Goal: Task Accomplishment & Management: Manage account settings

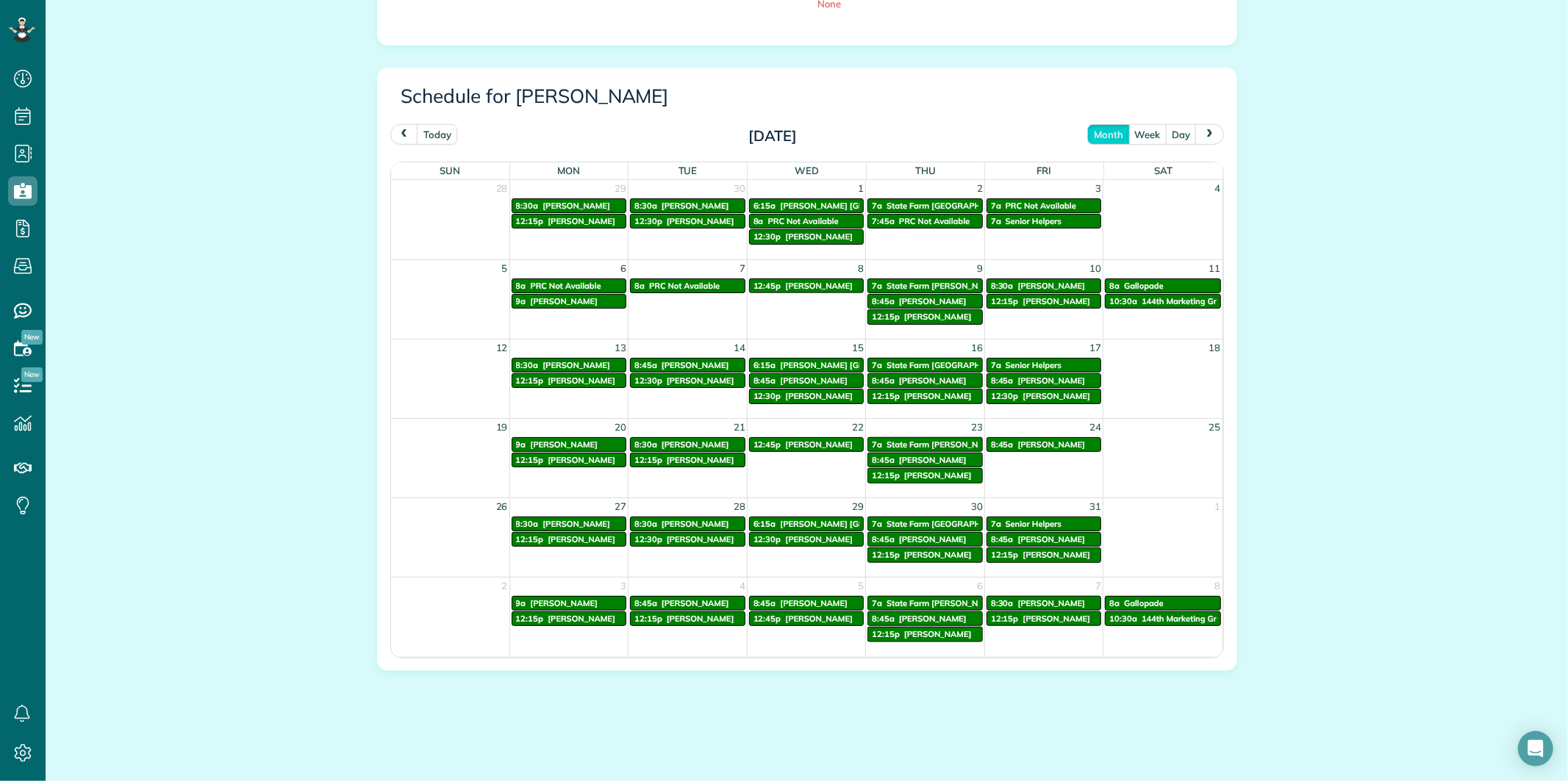
scroll to position [660, 0]
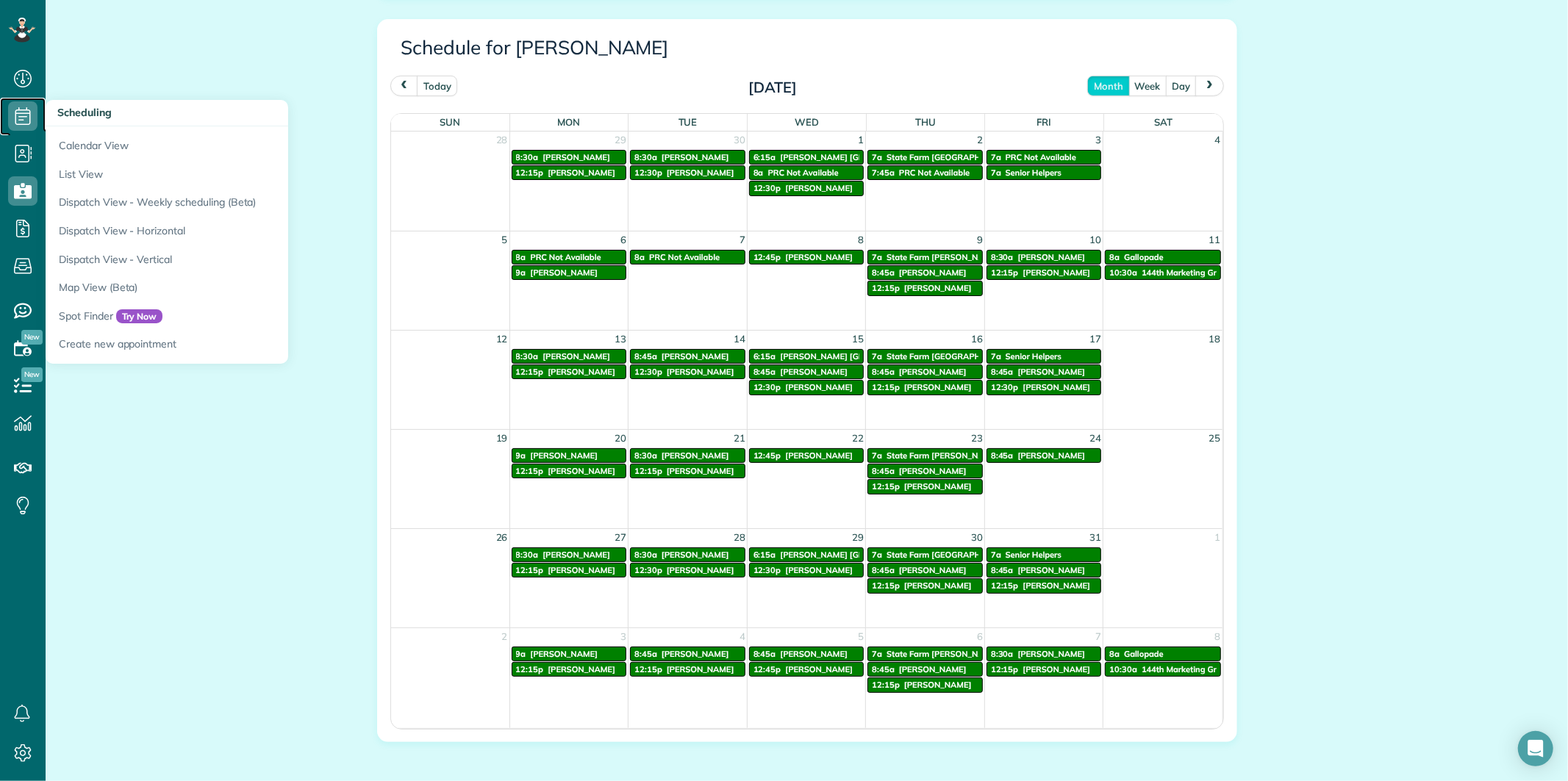
drag, startPoint x: 22, startPoint y: 119, endPoint x: 30, endPoint y: 119, distance: 8.0
click at [22, 119] on use at bounding box center [22, 116] width 15 height 18
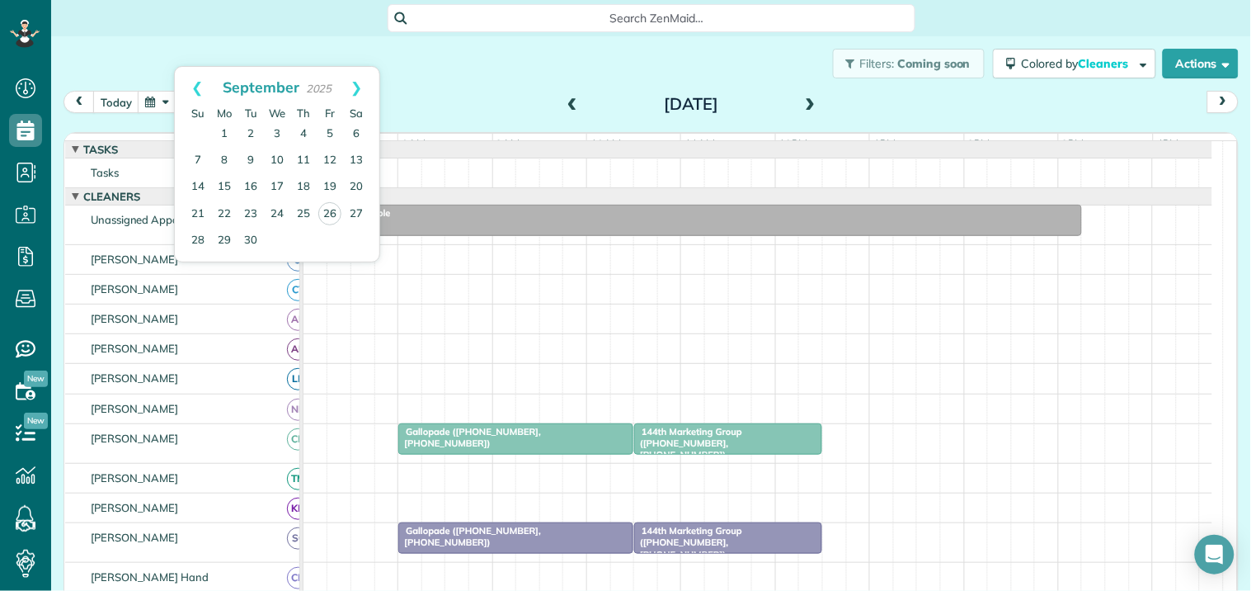
scroll to position [148, 0]
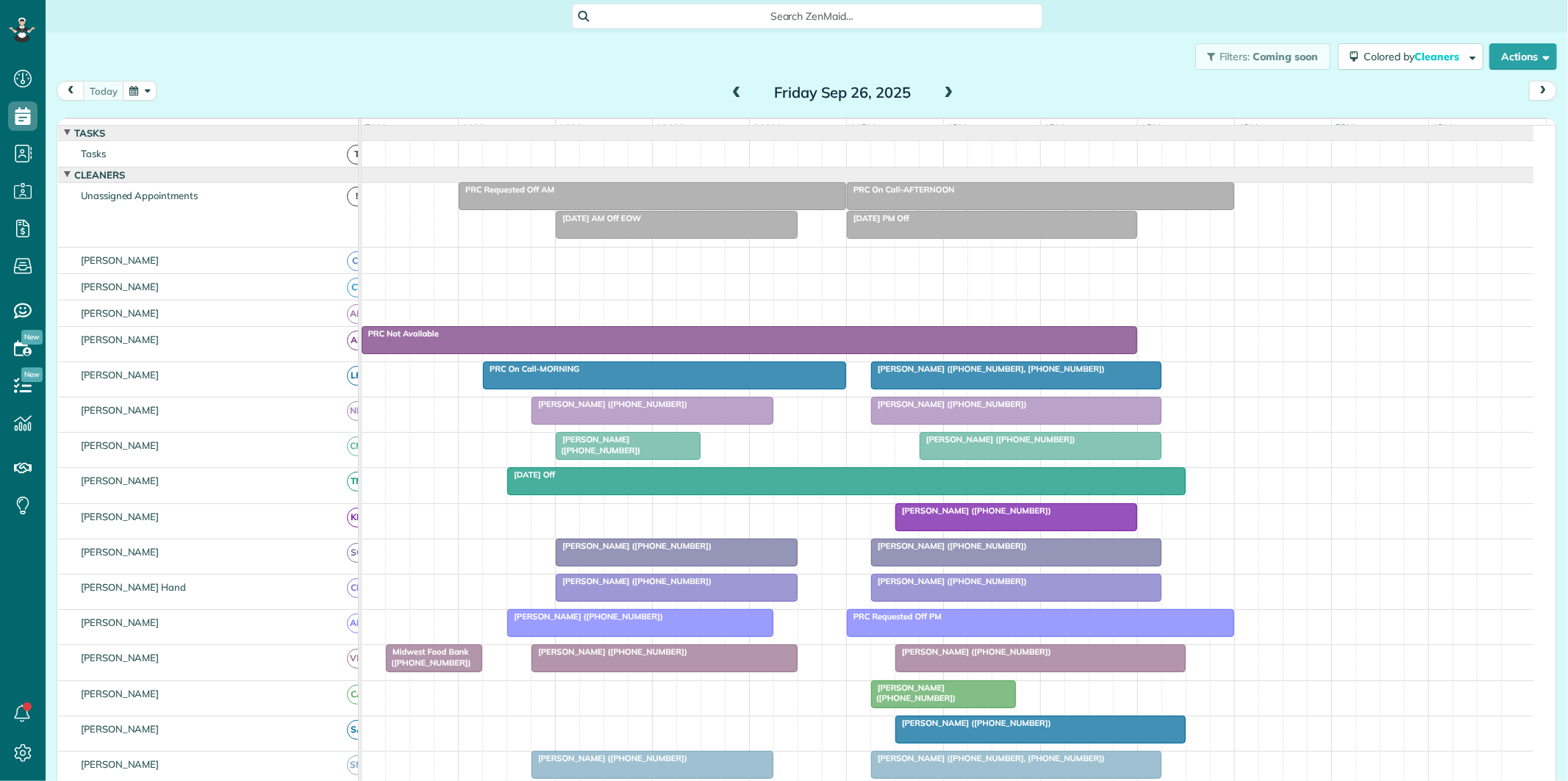
scroll to position [6, 6]
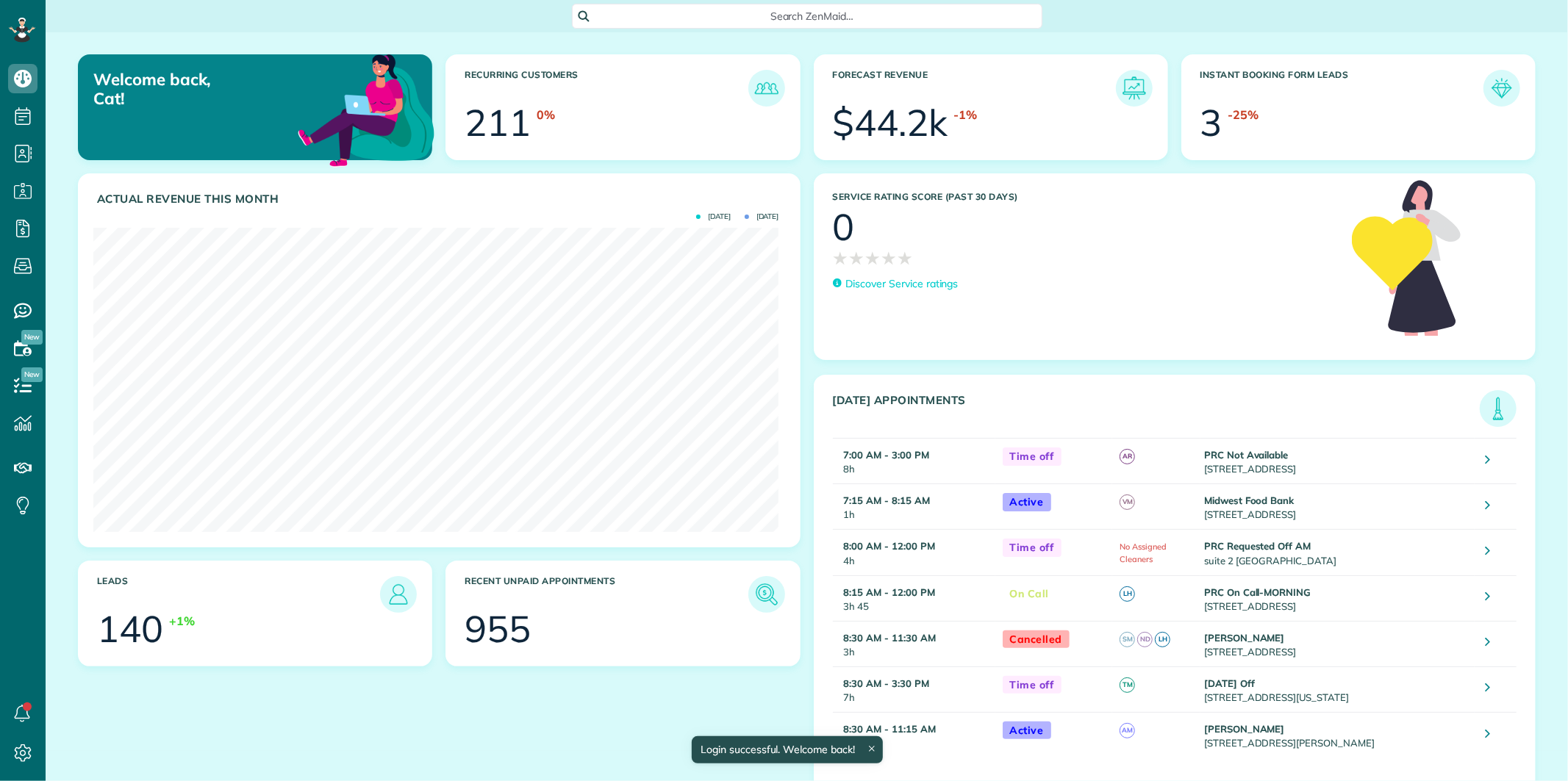
scroll to position [304, 685]
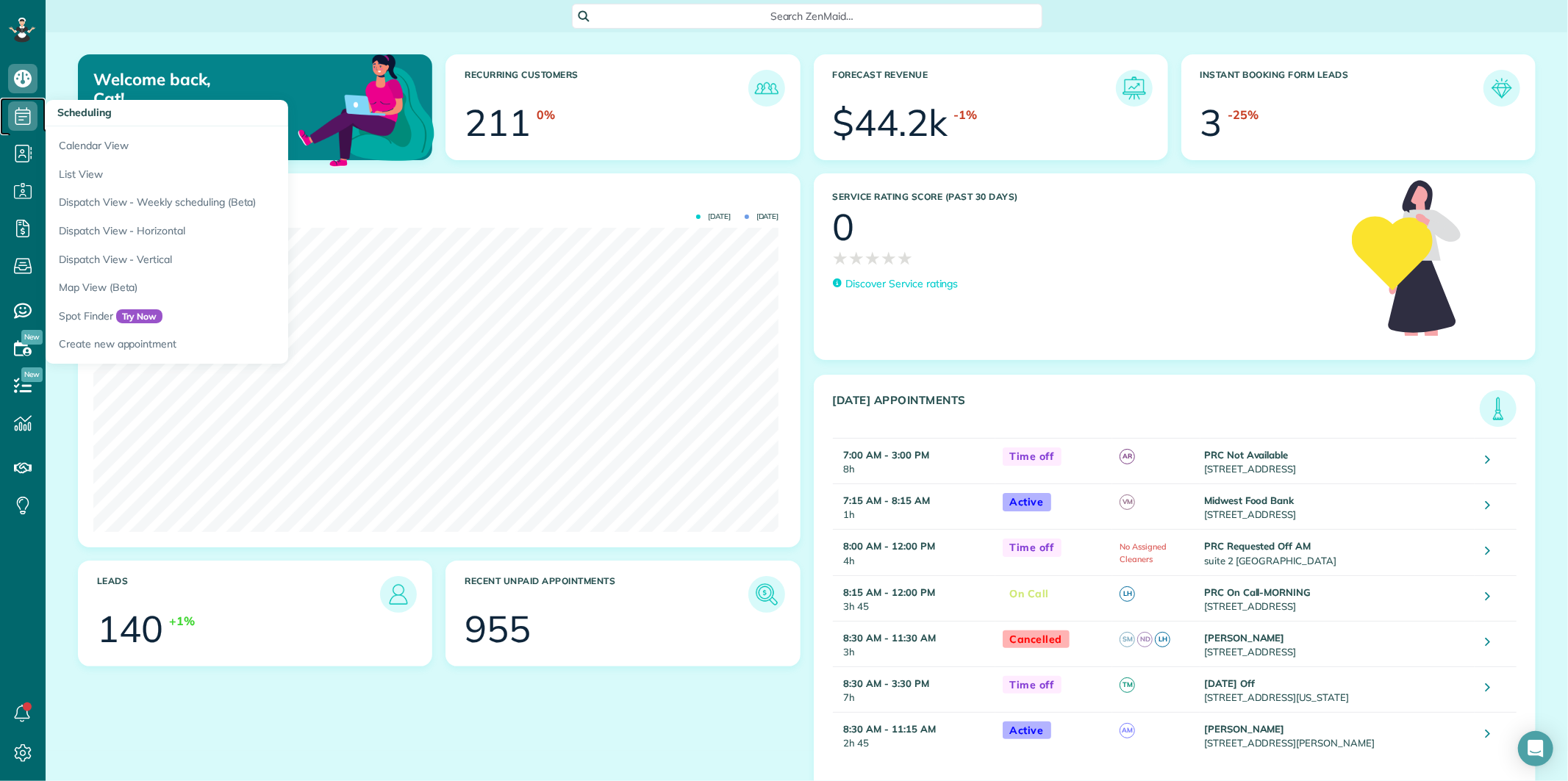
drag, startPoint x: 12, startPoint y: 114, endPoint x: 97, endPoint y: 110, distance: 85.1
click at [13, 113] on icon at bounding box center [22, 116] width 29 height 29
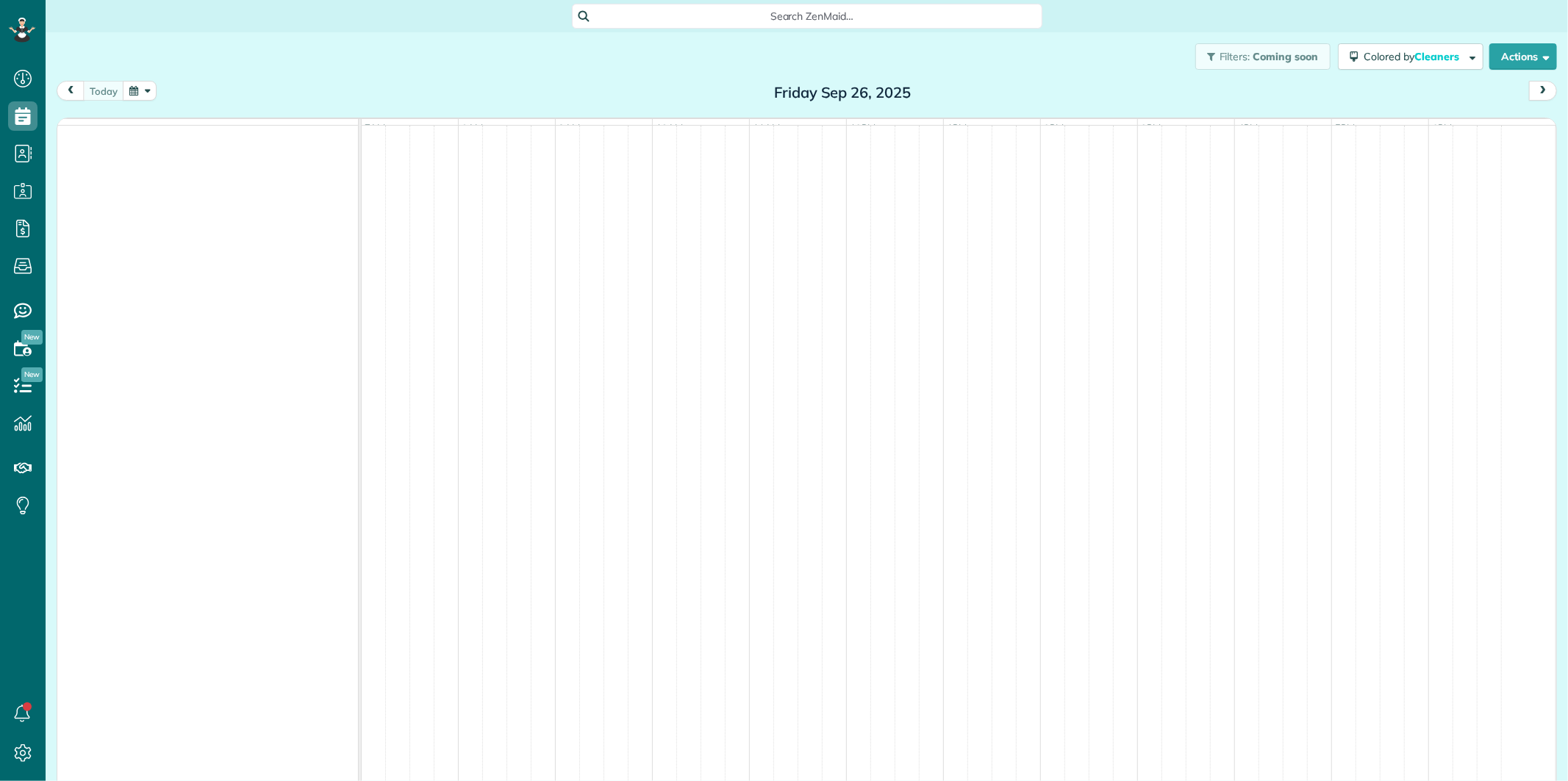
scroll to position [6, 6]
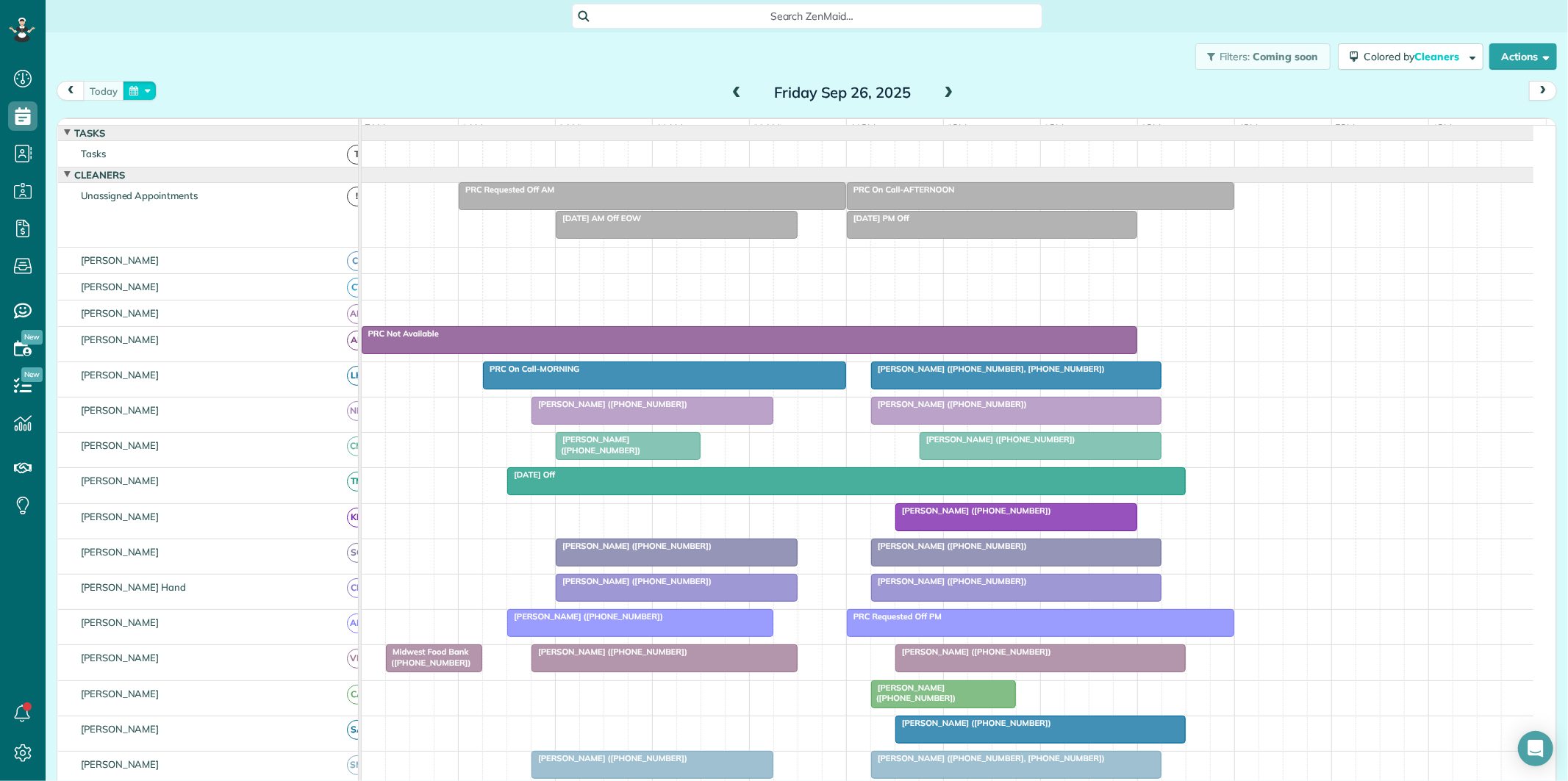
click at [150, 81] on button "button" at bounding box center [140, 91] width 34 height 20
click at [270, 208] on link "25" at bounding box center [270, 213] width 23 height 23
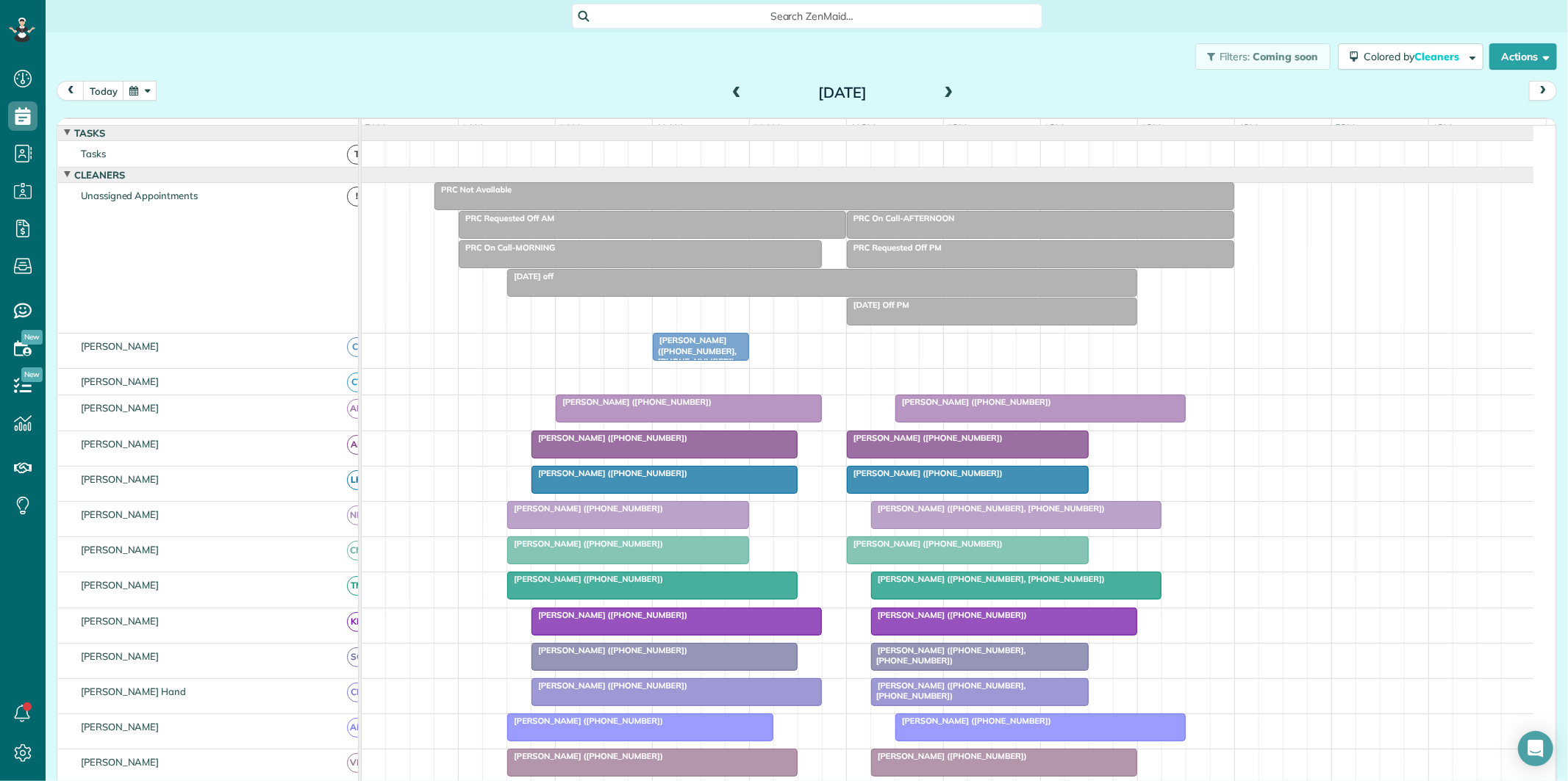
click at [945, 91] on span at bounding box center [949, 93] width 16 height 13
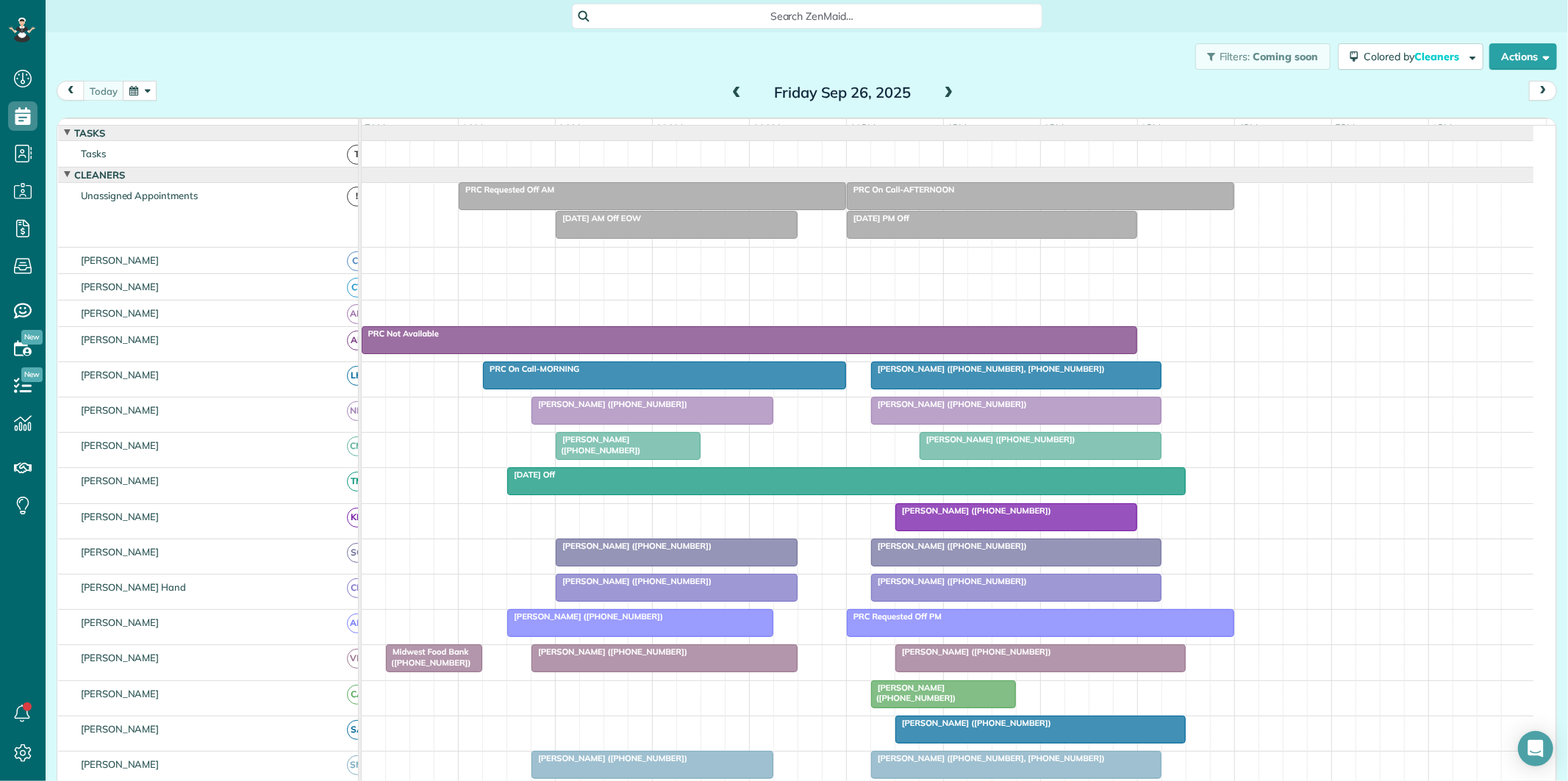
click at [627, 459] on div at bounding box center [627, 446] width 143 height 27
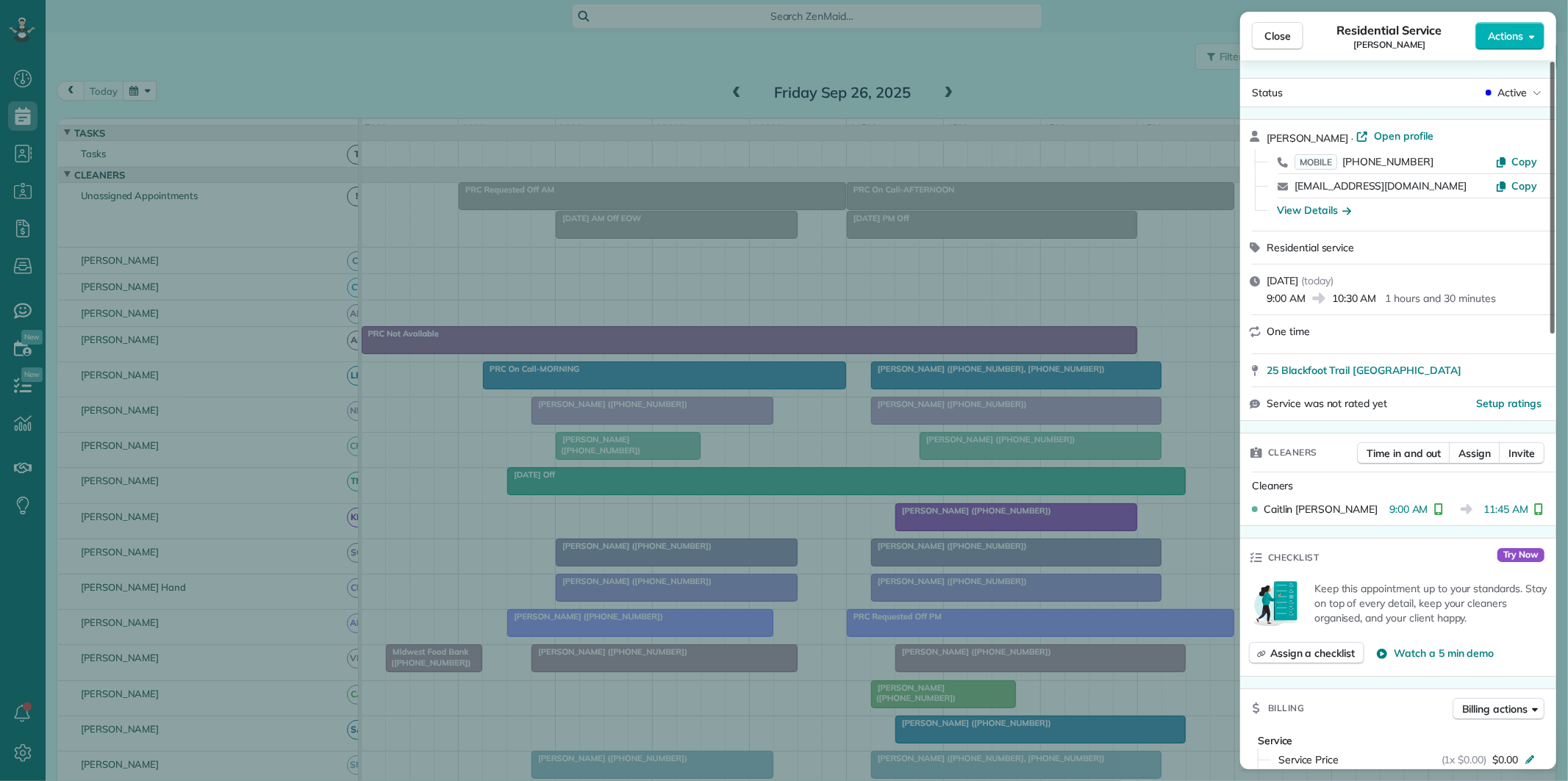
click at [1404, 134] on span "Open profile" at bounding box center [1403, 135] width 60 height 14
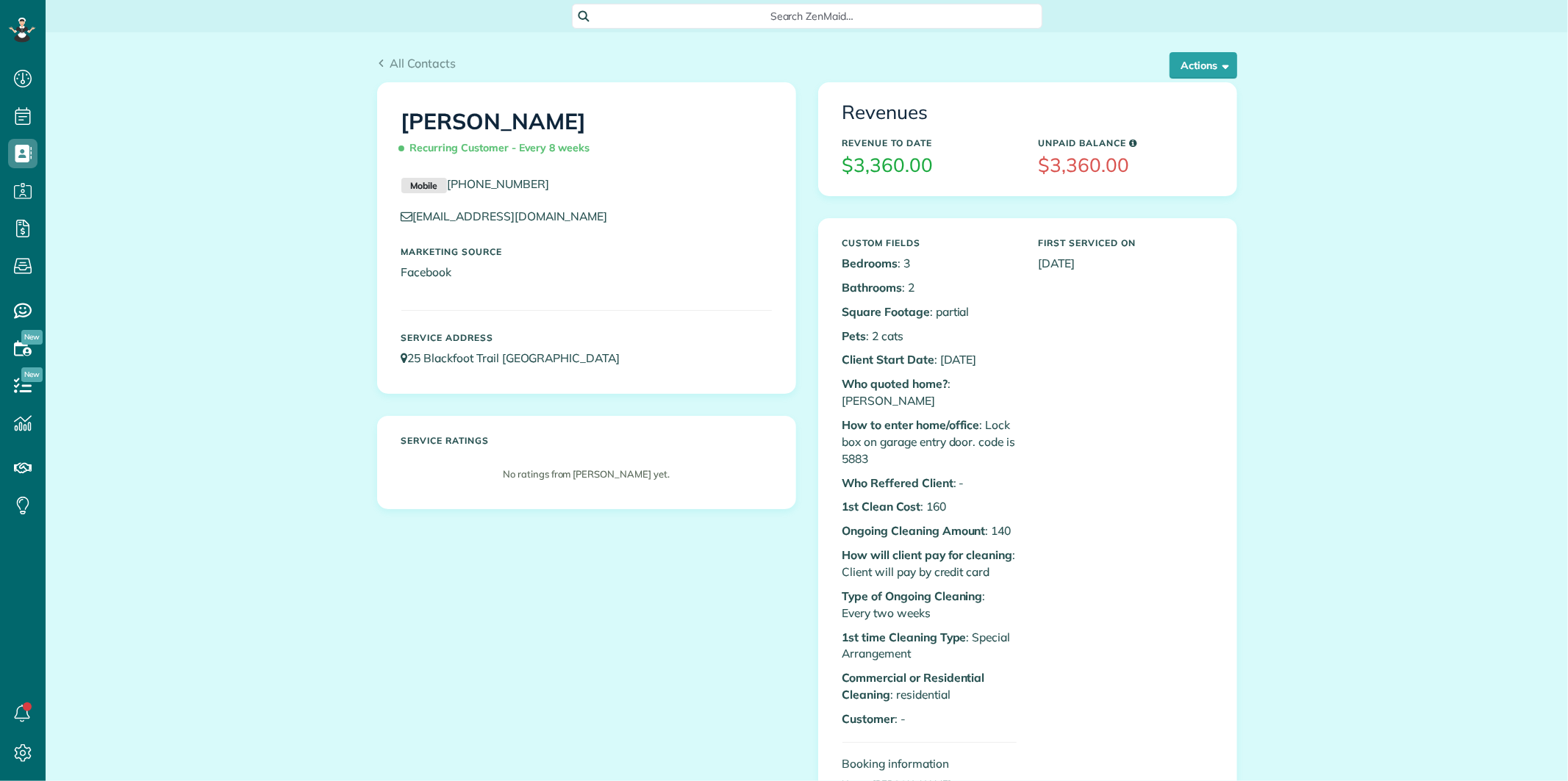
scroll to position [6, 6]
click at [1218, 66] on span "button" at bounding box center [1223, 65] width 11 height 11
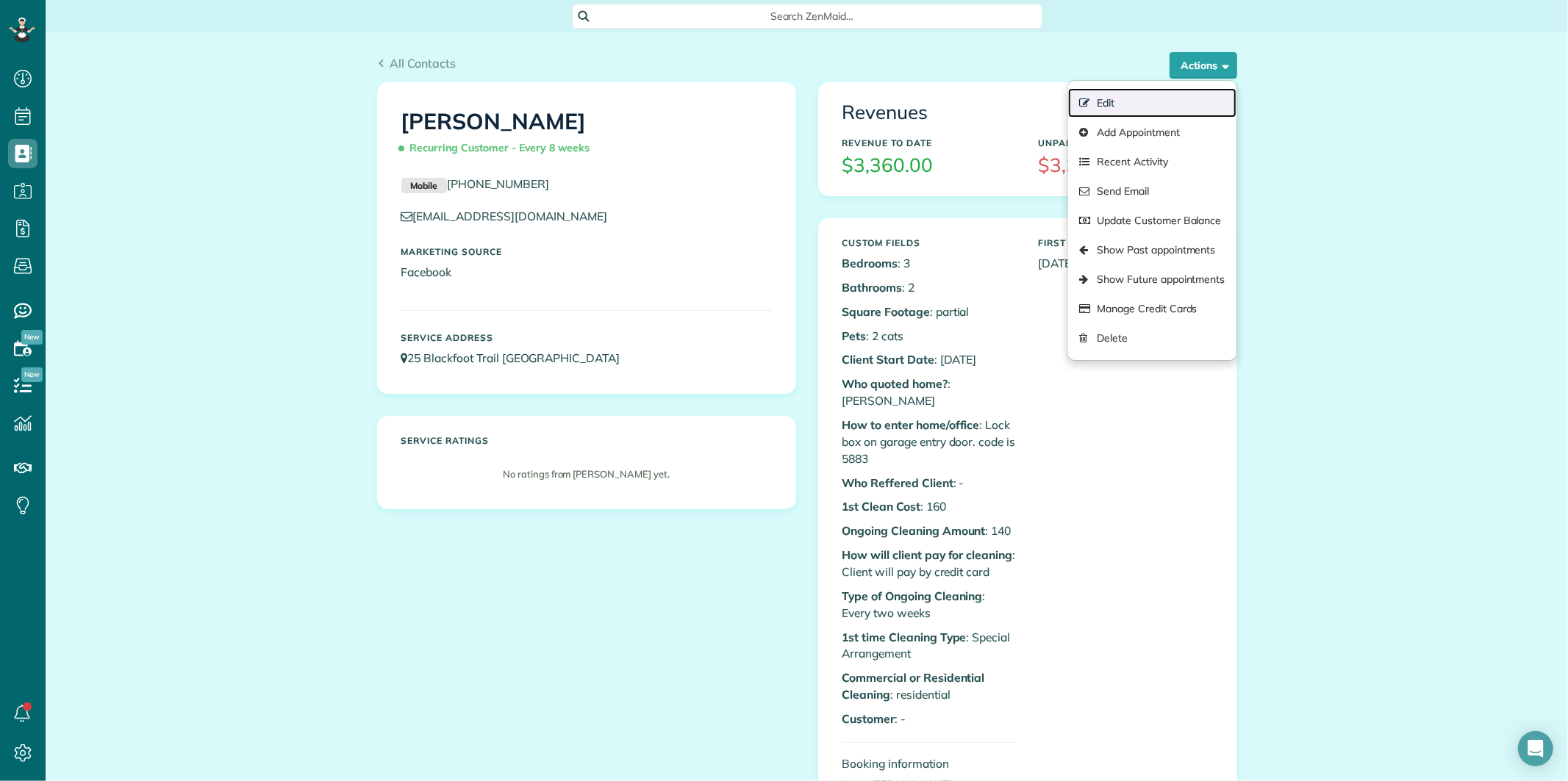
click at [1106, 100] on link "Edit" at bounding box center [1152, 102] width 167 height 29
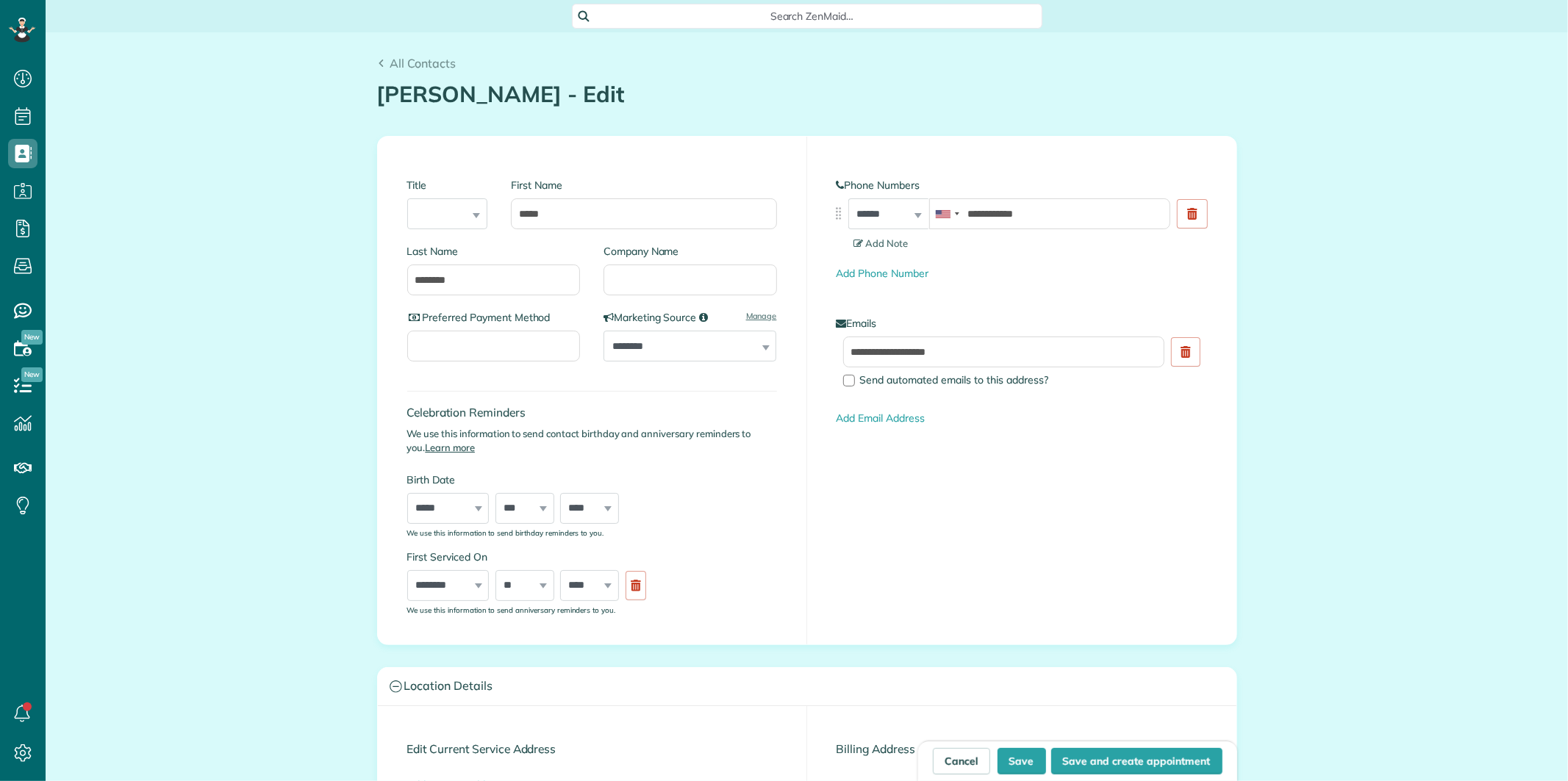
scroll to position [6, 6]
type input "**********"
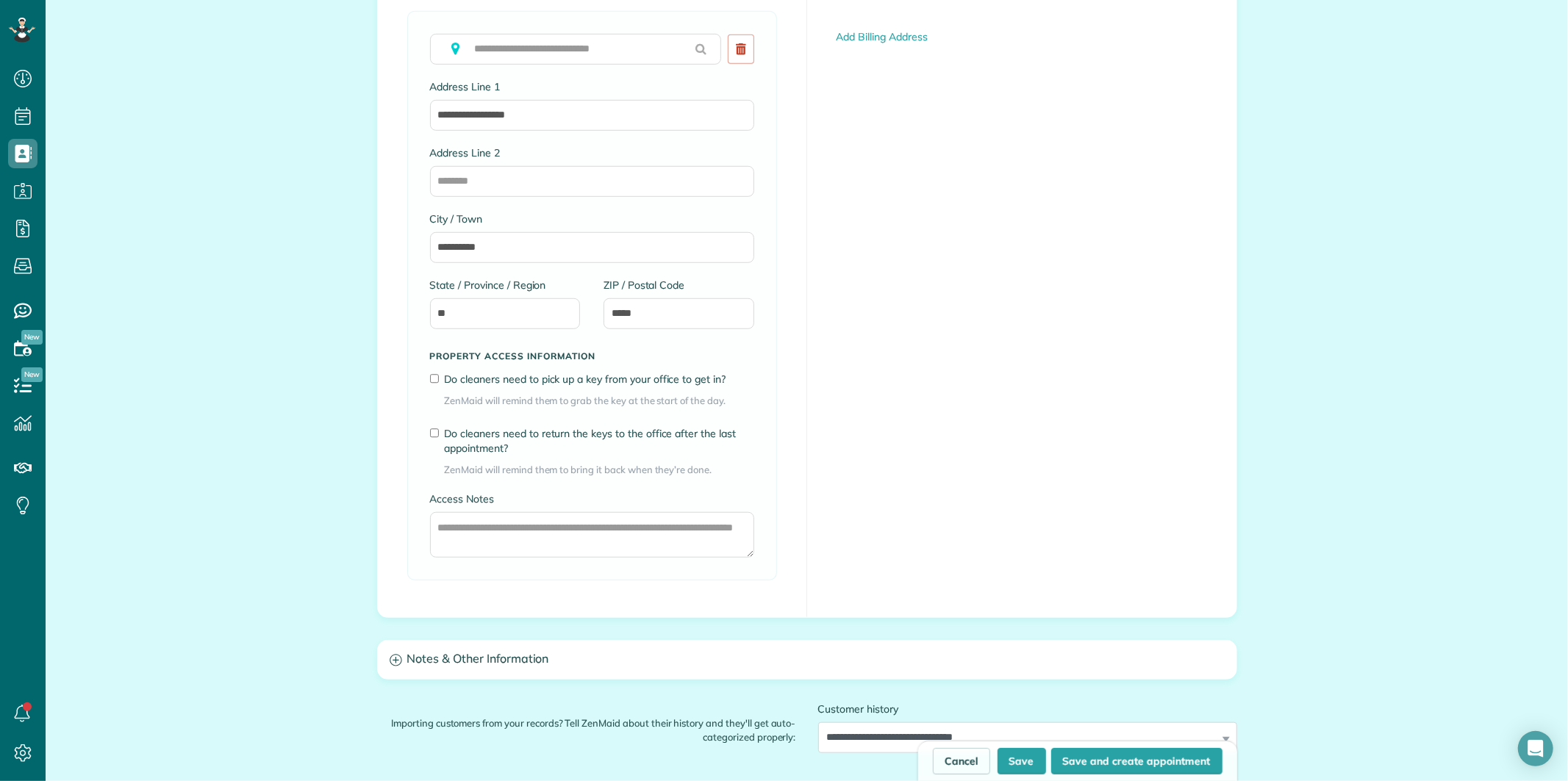
scroll to position [816, 0]
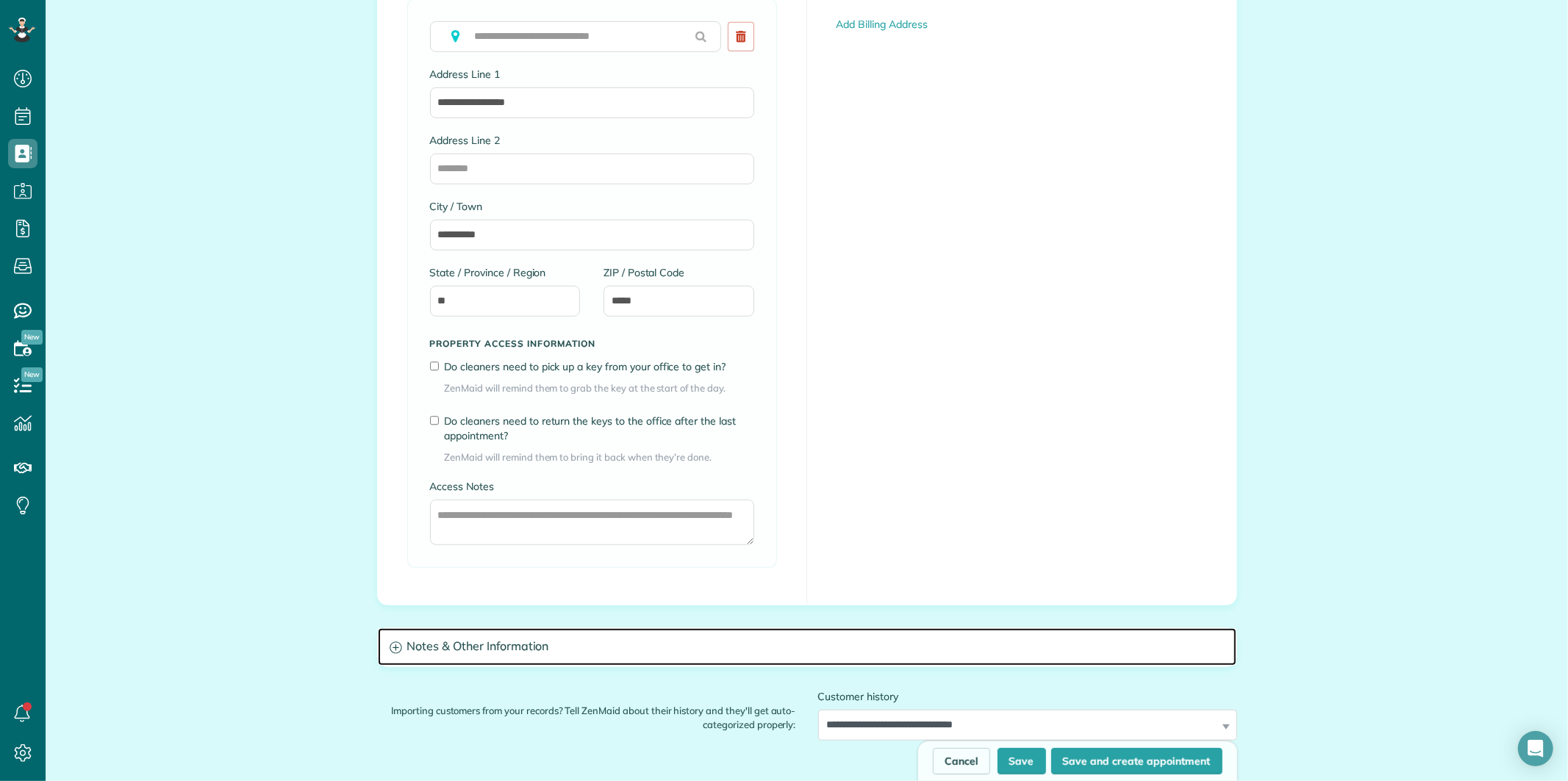
click at [393, 647] on icon at bounding box center [396, 647] width 12 height 12
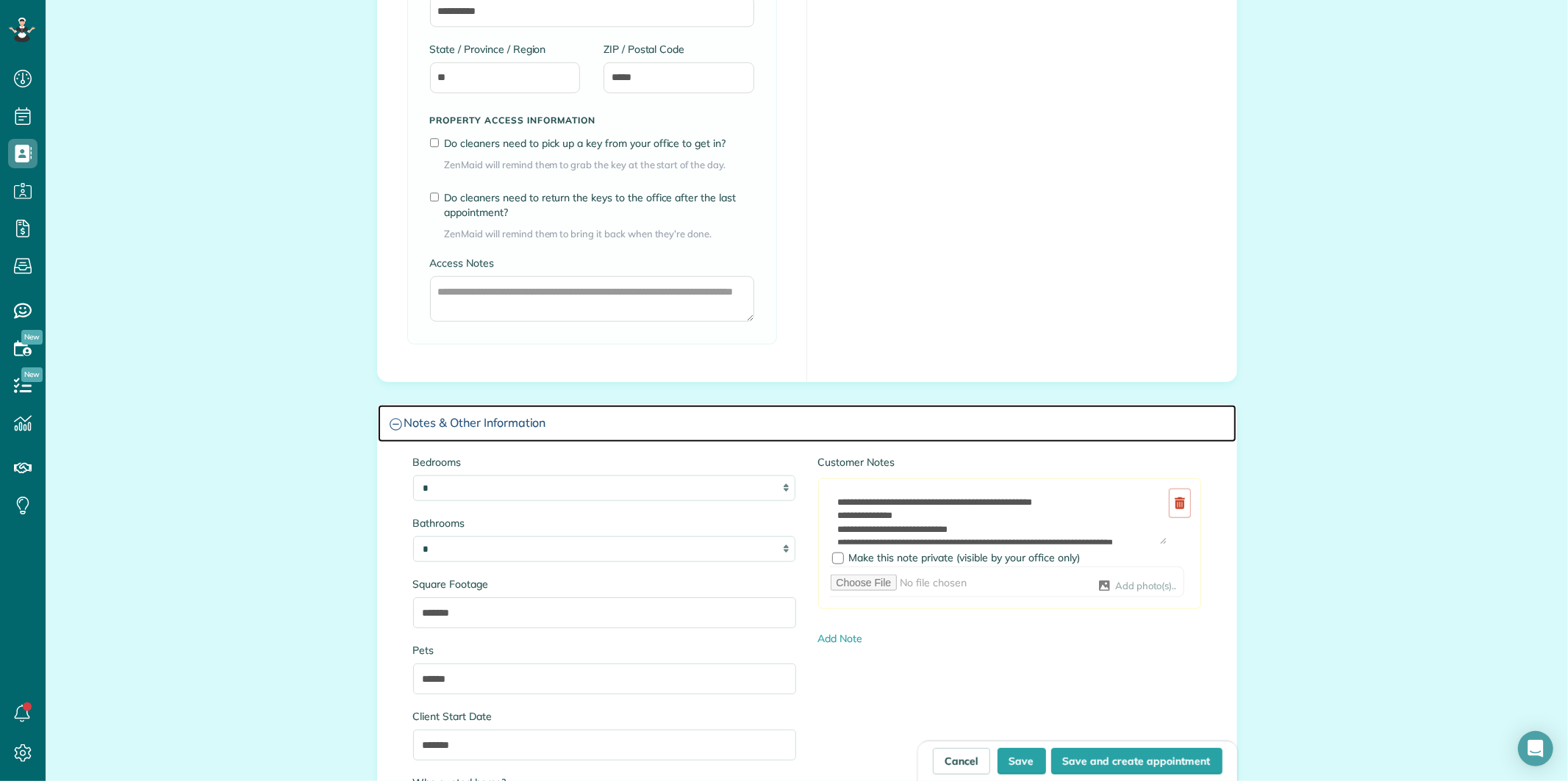
scroll to position [1306, 0]
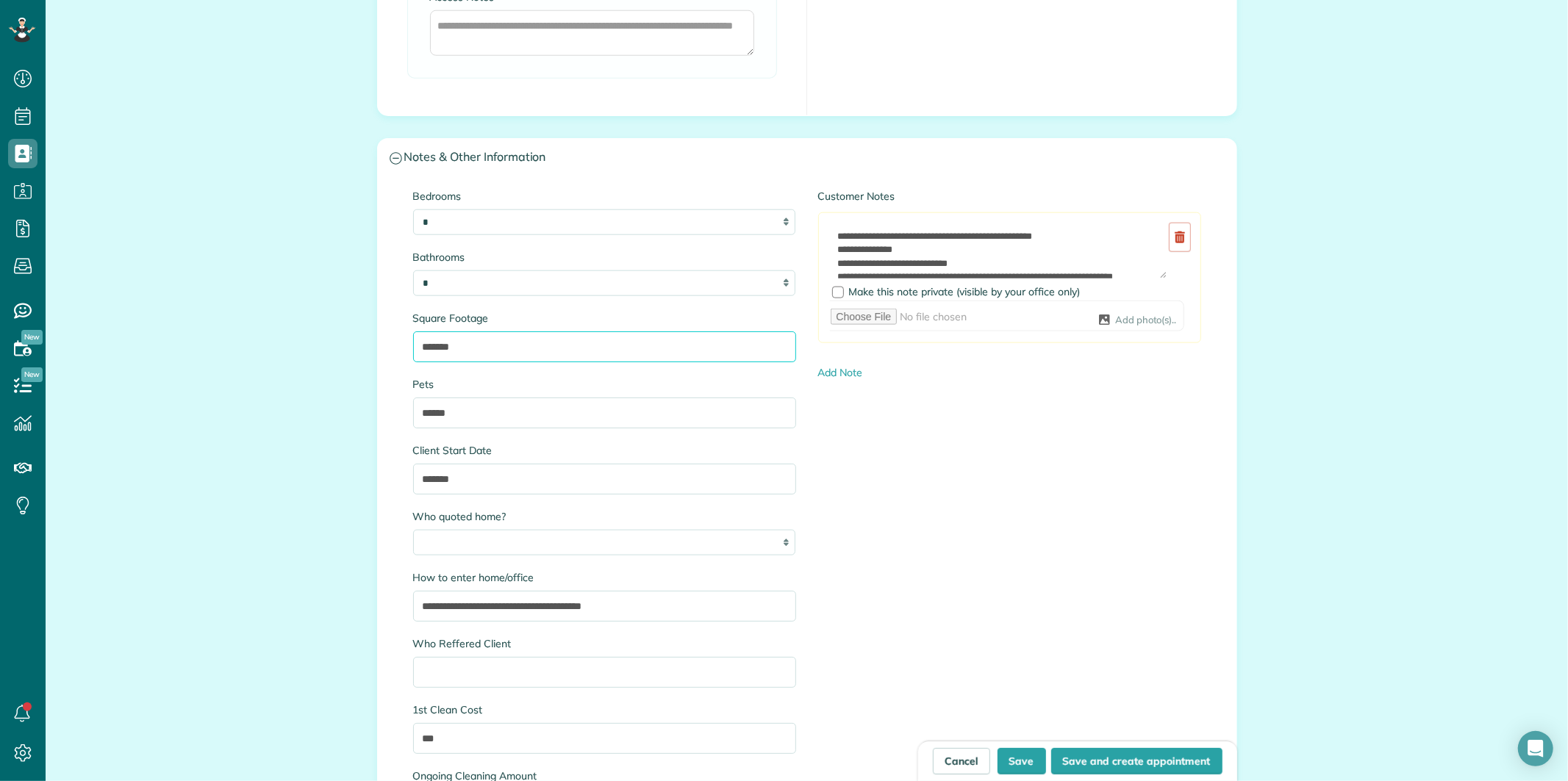
drag, startPoint x: 464, startPoint y: 348, endPoint x: 394, endPoint y: 365, distance: 72.0
click at [394, 365] on div "**********" at bounding box center [807, 664] width 859 height 975
type input "****"
click at [1022, 762] on button "Save" at bounding box center [1021, 761] width 48 height 27
type input "**********"
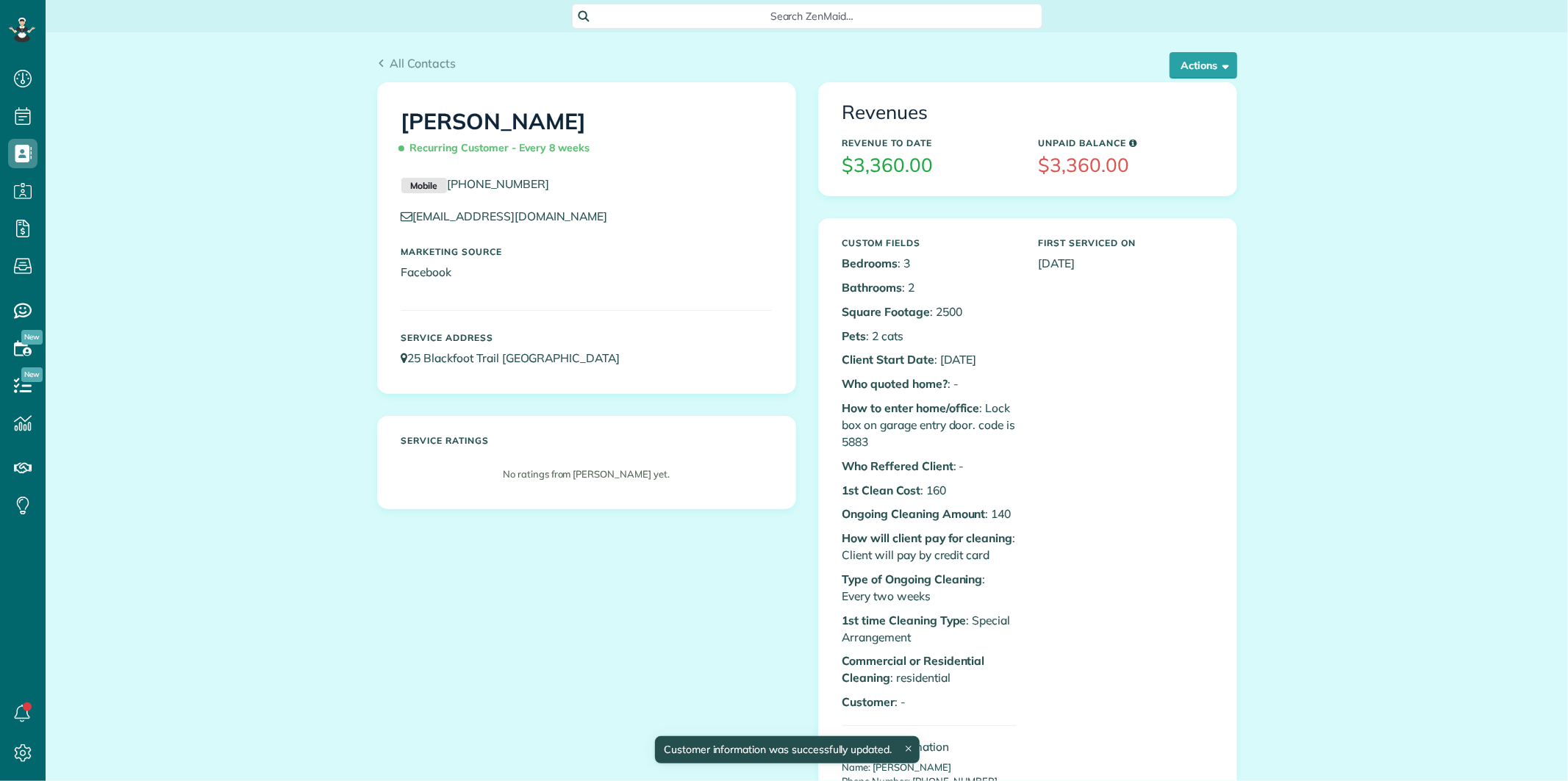
scroll to position [6, 6]
